Goal: Task Accomplishment & Management: Use online tool/utility

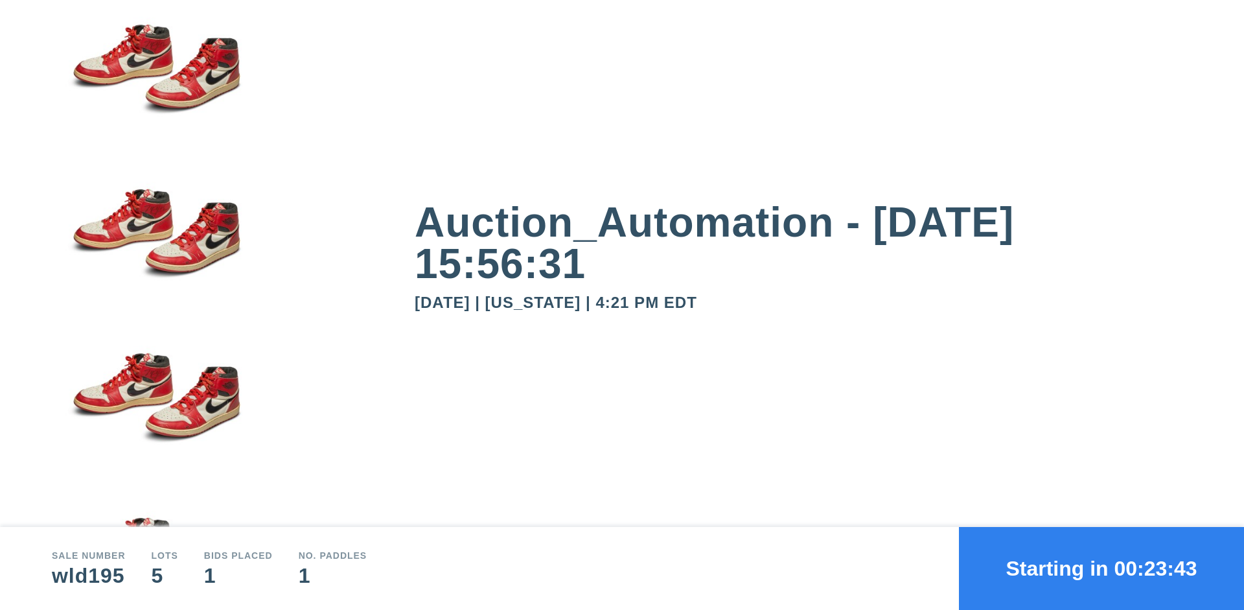
click at [1102, 568] on button "Starting in 00:23:43" at bounding box center [1101, 568] width 285 height 83
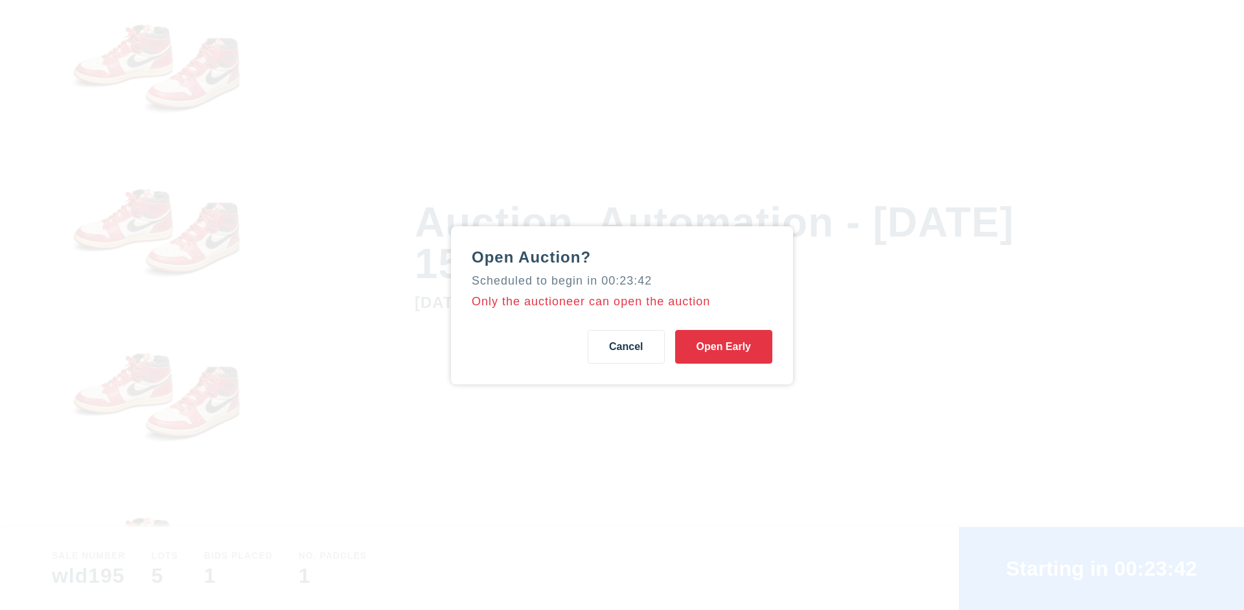
click at [724, 346] on button "Open Early" at bounding box center [723, 347] width 97 height 34
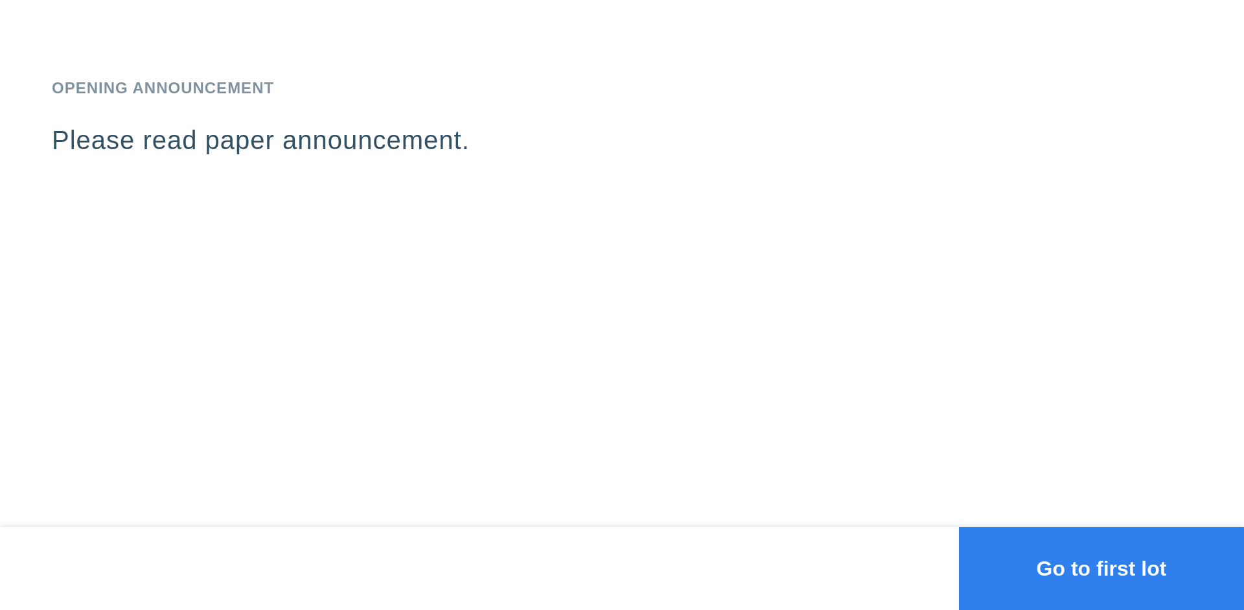
click at [1102, 568] on button "Go to first lot" at bounding box center [1101, 568] width 285 height 83
